Goal: Transaction & Acquisition: Purchase product/service

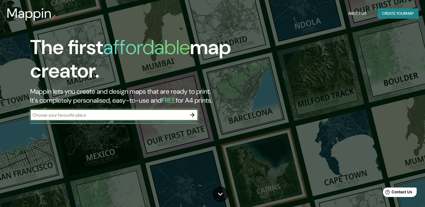
click at [81, 115] on input "text" at bounding box center [108, 115] width 156 height 6
drag, startPoint x: 76, startPoint y: 115, endPoint x: 8, endPoint y: 117, distance: 67.3
click at [8, 117] on div "The first affordable map creator. Mappin lets you create and design maps that a…" at bounding box center [212, 103] width 425 height 207
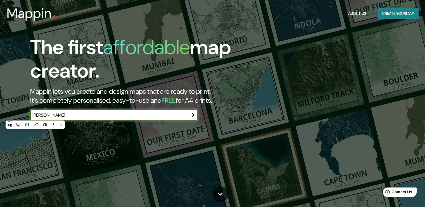
paste input "[GEOGRAPHIC_DATA]"
type input "[GEOGRAPHIC_DATA]"
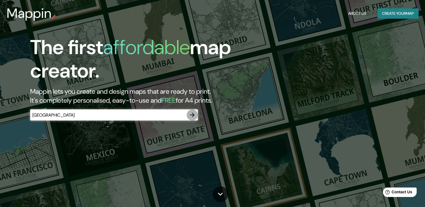
click at [191, 115] on icon "button" at bounding box center [192, 115] width 7 height 7
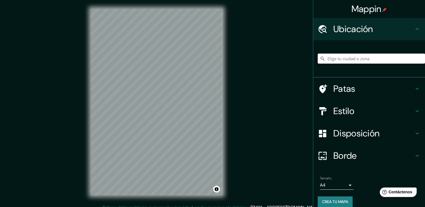
click at [268, 57] on div "Mappin Ubicación Patas Estilo Disposición Borde Elige un borde. Consejo : puede…" at bounding box center [212, 106] width 425 height 213
click at [330, 57] on input "Elige tu ciudad o zona" at bounding box center [371, 59] width 107 height 10
paste input "[GEOGRAPHIC_DATA]"
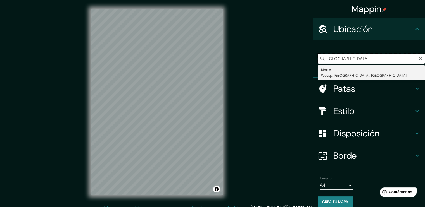
type input "Noord, [GEOGRAPHIC_DATA], [GEOGRAPHIC_DATA], [GEOGRAPHIC_DATA]"
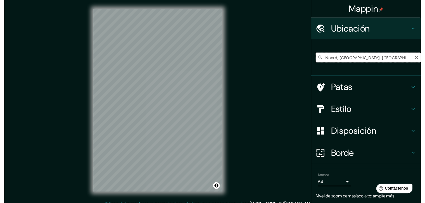
scroll to position [0, 12]
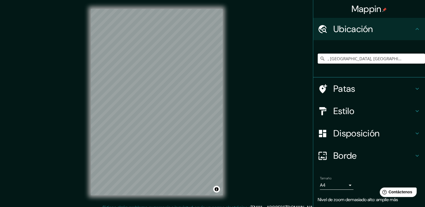
drag, startPoint x: 322, startPoint y: 60, endPoint x: 429, endPoint y: 61, distance: 106.4
click at [425, 61] on html "Mappin Ubicación Noord, [GEOGRAPHIC_DATA], [GEOGRAPHIC_DATA], [GEOGRAPHIC_DATA]…" at bounding box center [212, 103] width 425 height 207
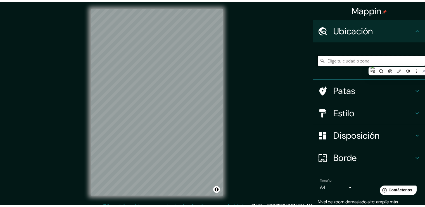
scroll to position [0, 0]
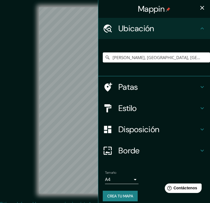
click at [200, 9] on icon "button" at bounding box center [202, 8] width 4 height 4
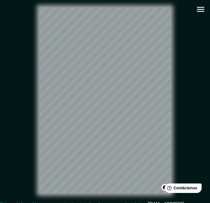
click at [197, 8] on icon "button" at bounding box center [201, 9] width 10 height 10
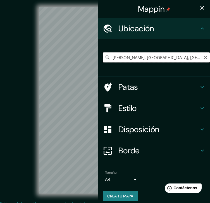
click at [108, 57] on input "[PERSON_NAME], [GEOGRAPHIC_DATA], [GEOGRAPHIC_DATA]" at bounding box center [156, 58] width 107 height 10
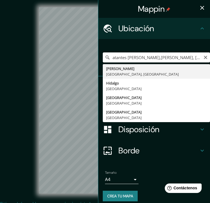
type input "[PERSON_NAME], [GEOGRAPHIC_DATA], [GEOGRAPHIC_DATA]"
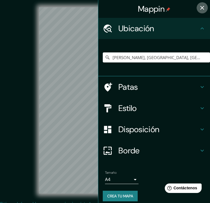
click at [199, 8] on icon "button" at bounding box center [202, 7] width 7 height 7
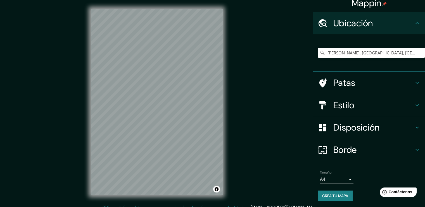
scroll to position [6, 0]
click at [373, 80] on h4 "Patas" at bounding box center [373, 82] width 80 height 11
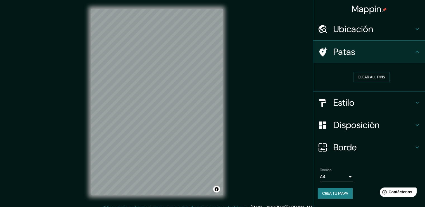
scroll to position [0, 0]
click at [414, 50] on icon at bounding box center [417, 52] width 7 height 7
click at [337, 53] on font "Patas" at bounding box center [344, 52] width 22 height 12
click at [418, 51] on icon at bounding box center [417, 52] width 7 height 7
click at [387, 99] on h4 "Estilo" at bounding box center [373, 103] width 80 height 11
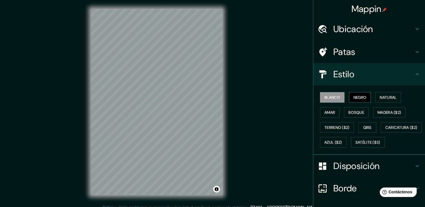
click at [355, 95] on font "Negro" at bounding box center [359, 97] width 13 height 5
click at [389, 96] on font "Natural" at bounding box center [388, 97] width 17 height 5
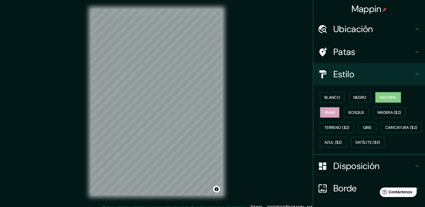
click at [329, 112] on font "Amar" at bounding box center [329, 112] width 11 height 5
click at [357, 110] on font "Bosque" at bounding box center [356, 112] width 16 height 5
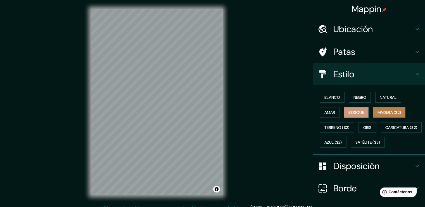
click at [386, 109] on font "Madera ($2)" at bounding box center [388, 112] width 23 height 7
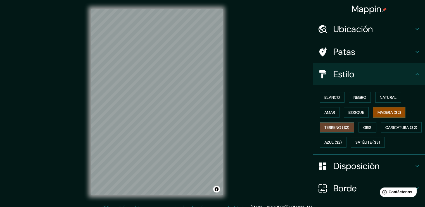
click at [332, 127] on font "Terreno ($2)" at bounding box center [336, 127] width 25 height 5
click at [367, 125] on font "Gris" at bounding box center [367, 127] width 8 height 5
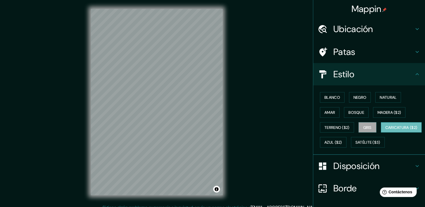
click at [385, 131] on font "Caricatura ($2)" at bounding box center [401, 127] width 32 height 7
click at [342, 140] on font "Azul ($2)" at bounding box center [333, 142] width 18 height 5
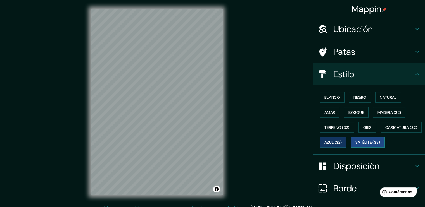
click at [355, 145] on font "Satélite ($3)" at bounding box center [367, 142] width 25 height 5
click at [391, 96] on font "Natural" at bounding box center [388, 97] width 17 height 5
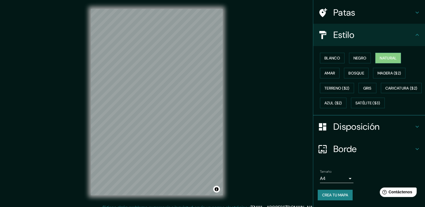
click at [401, 126] on h4 "Disposición" at bounding box center [373, 126] width 80 height 11
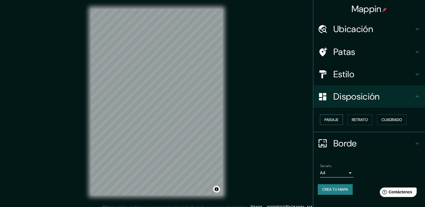
click at [332, 119] on font "Paisaje" at bounding box center [331, 119] width 14 height 5
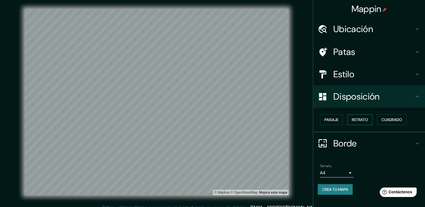
click at [368, 119] on font "Retrato" at bounding box center [360, 119] width 16 height 5
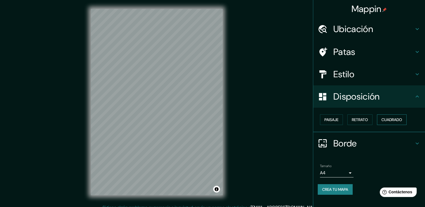
click at [393, 120] on font "Cuadrado" at bounding box center [391, 119] width 21 height 5
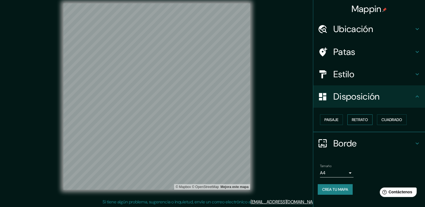
scroll to position [6, 0]
click at [396, 136] on div "Borde" at bounding box center [369, 143] width 112 height 22
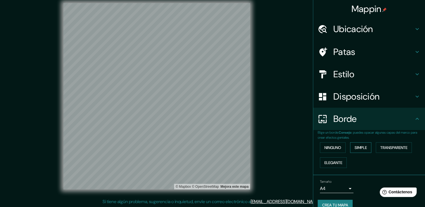
click at [361, 144] on font "Simple" at bounding box center [361, 147] width 12 height 7
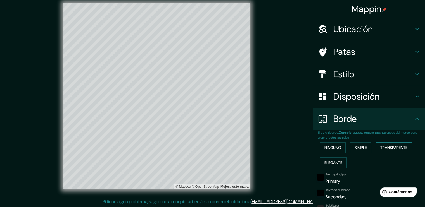
click at [400, 148] on font "Transparente" at bounding box center [393, 147] width 27 height 5
click at [336, 161] on font "Elegante" at bounding box center [333, 162] width 18 height 5
click at [331, 144] on font "Ninguno" at bounding box center [332, 147] width 17 height 7
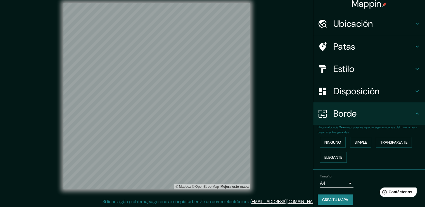
scroll to position [0, 0]
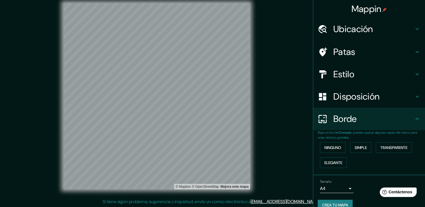
click at [411, 46] on div "Patas" at bounding box center [369, 52] width 112 height 22
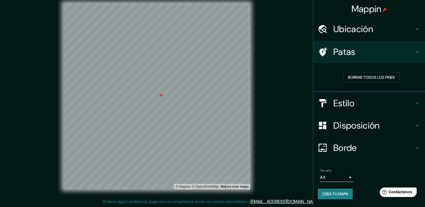
click at [160, 95] on div at bounding box center [160, 95] width 4 height 4
click at [386, 78] on font "Borrar todos los pines" at bounding box center [371, 77] width 47 height 5
